Goal: Task Accomplishment & Management: Use online tool/utility

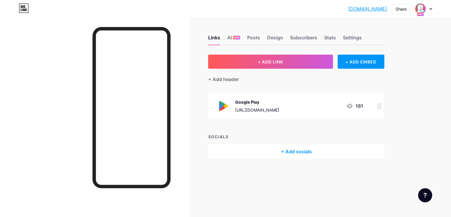
click at [378, 108] on circle at bounding box center [377, 107] width 1 height 1
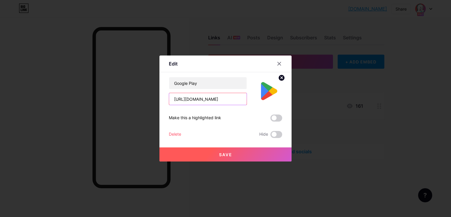
scroll to position [0, 43]
drag, startPoint x: 176, startPoint y: 99, endPoint x: 274, endPoint y: 99, distance: 98.0
click at [246, 99] on input "[URL][DOMAIN_NAME]" at bounding box center [207, 99] width 77 height 12
type input "h"
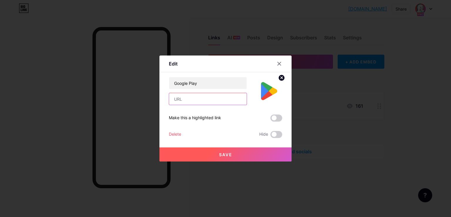
click at [174, 99] on input "text" at bounding box center [207, 99] width 77 height 12
paste input "[URL][DOMAIN_NAME]"
type input "[URL][DOMAIN_NAME]"
click at [225, 152] on span "Save" at bounding box center [225, 154] width 13 height 5
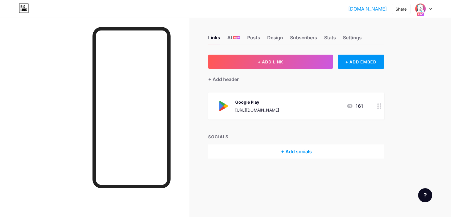
click at [400, 73] on div "Links AI NEW Posts Design Subscribers Stats Settings + ADD LINK + ADD EMBED + A…" at bounding box center [204, 103] width 409 height 170
click at [420, 15] on rect at bounding box center [420, 14] width 7 height 4
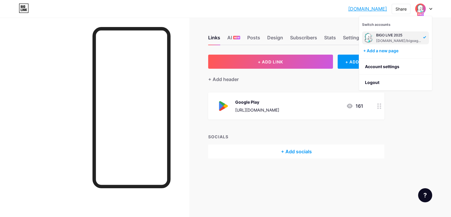
click at [420, 15] on rect at bounding box center [420, 14] width 7 height 4
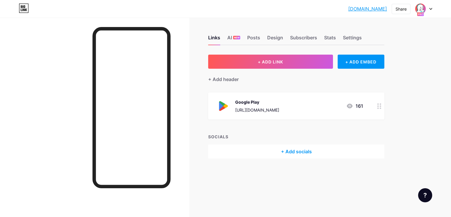
click at [62, 136] on div at bounding box center [94, 126] width 189 height 217
